Goal: Task Accomplishment & Management: Use online tool/utility

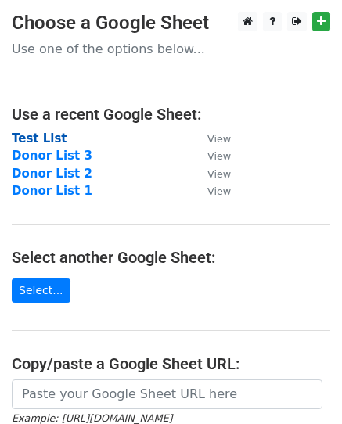
click at [38, 135] on strong "Test List" at bounding box center [40, 138] width 56 height 14
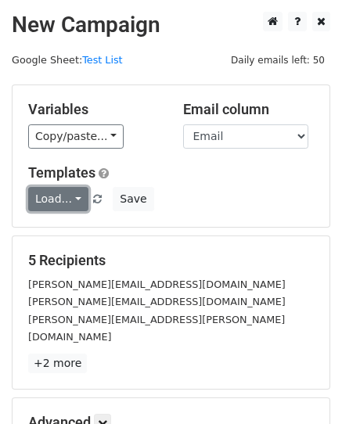
click at [49, 193] on link "Load..." at bounding box center [58, 199] width 60 height 24
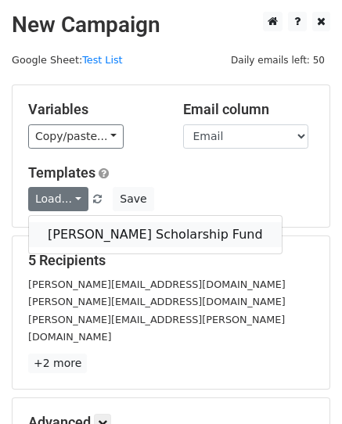
click at [124, 227] on link "Nichole Ann Rompala Scholarship Fund" at bounding box center [155, 234] width 253 height 25
